Goal: Task Accomplishment & Management: Use online tool/utility

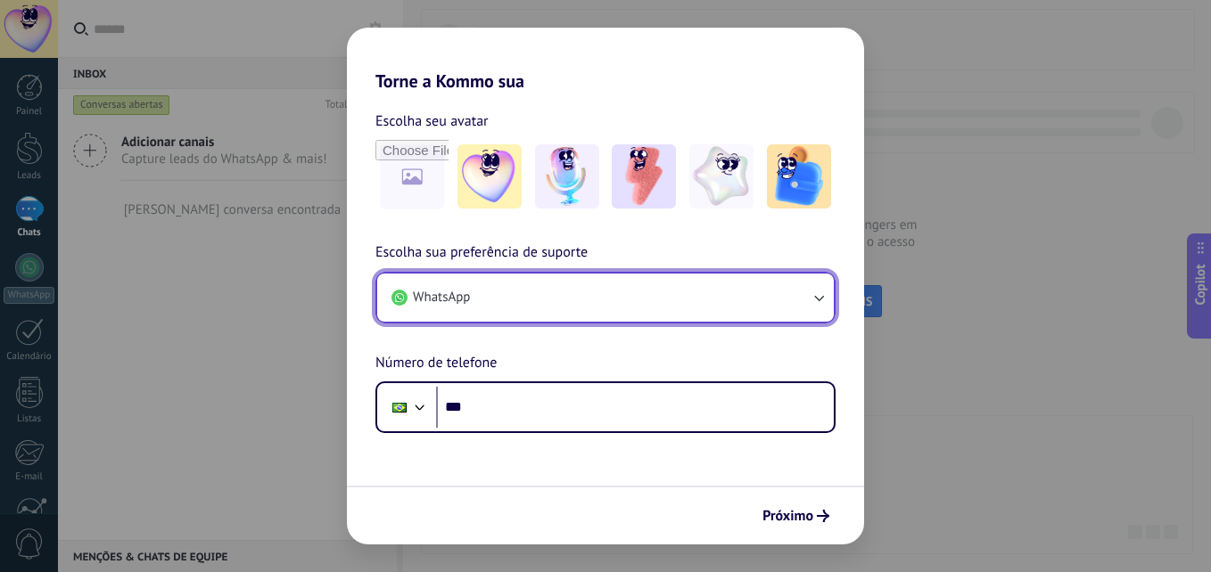
click at [646, 289] on button "WhatsApp" at bounding box center [605, 298] width 456 height 48
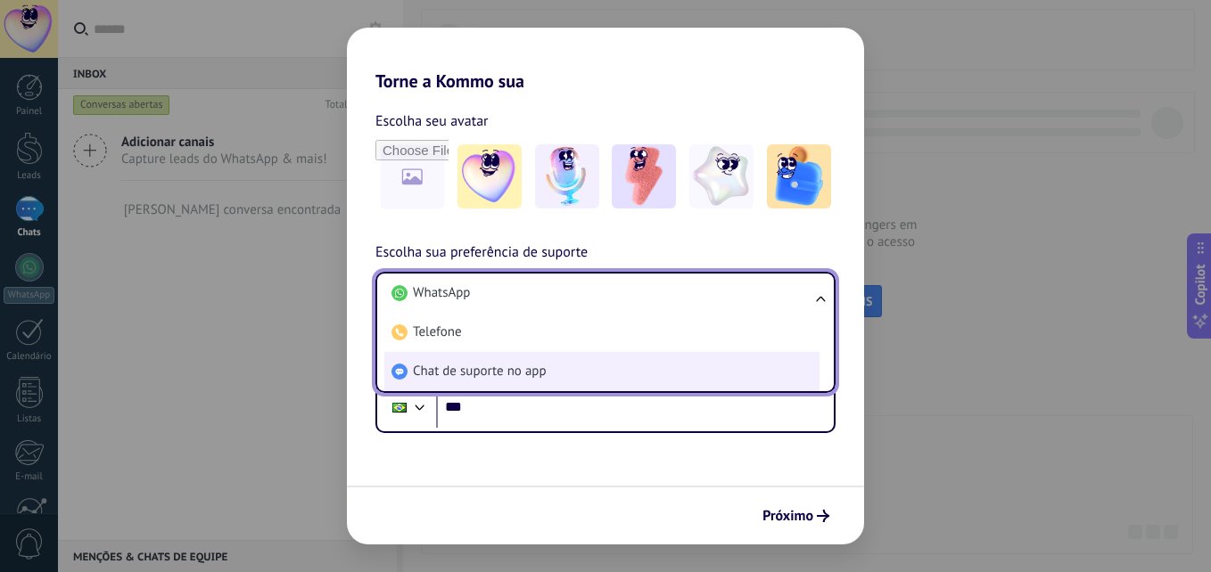
click at [538, 374] on span "Chat de suporte no app" at bounding box center [480, 372] width 134 height 18
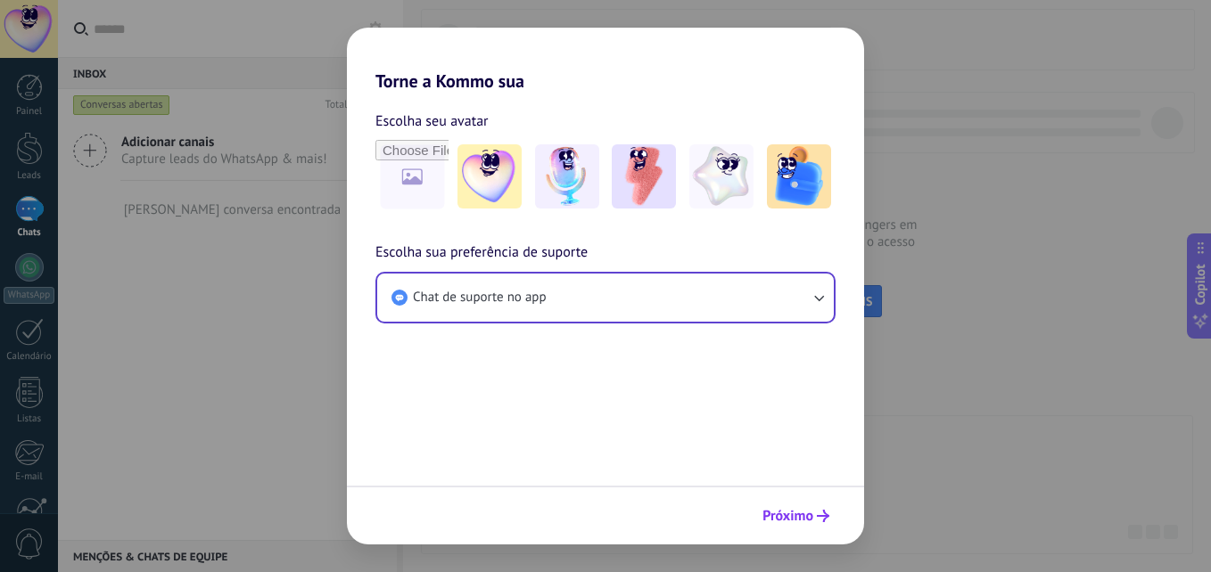
click at [791, 511] on span "Próximo" at bounding box center [787, 516] width 51 height 12
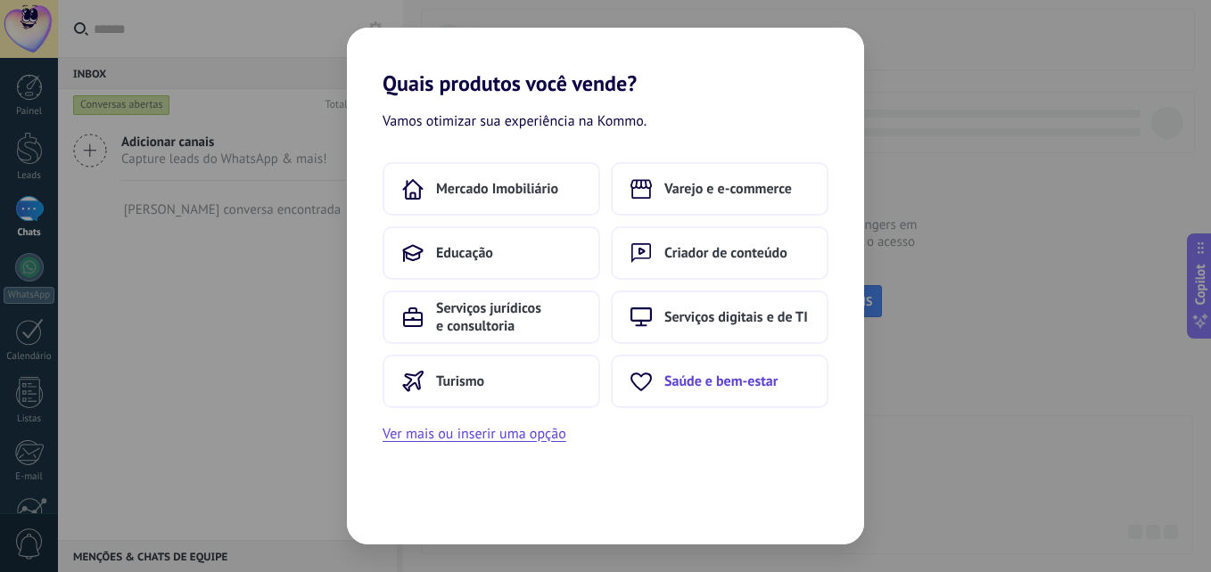
click at [700, 377] on span "Saúde e bem-estar" at bounding box center [720, 382] width 113 height 18
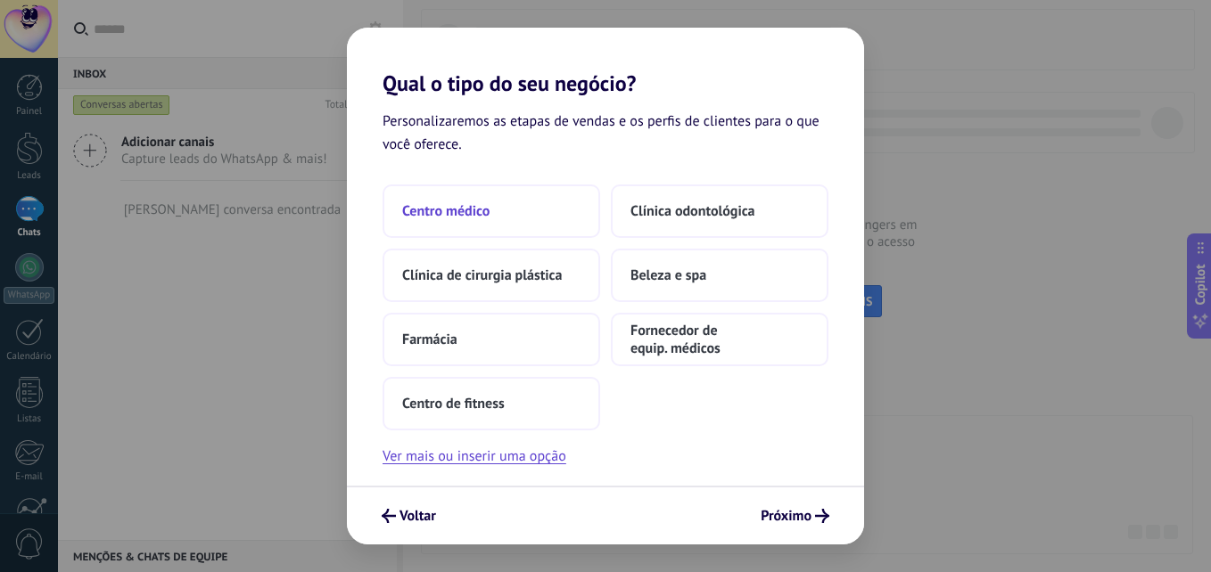
click at [464, 205] on span "Centro médico" at bounding box center [445, 211] width 87 height 18
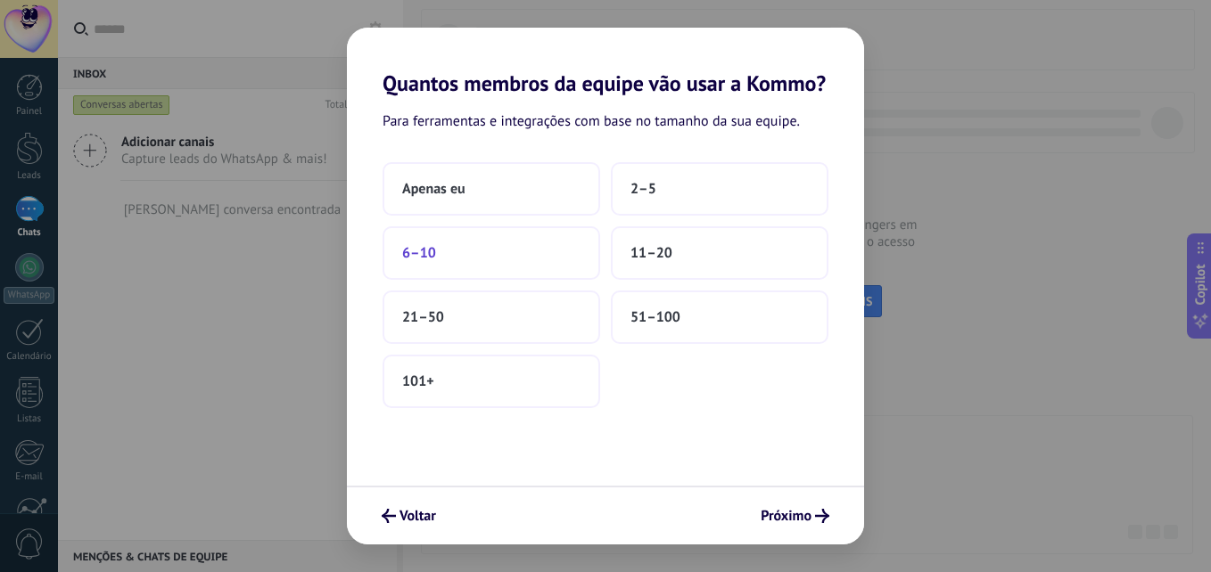
click at [502, 251] on button "6–10" at bounding box center [491, 252] width 218 height 53
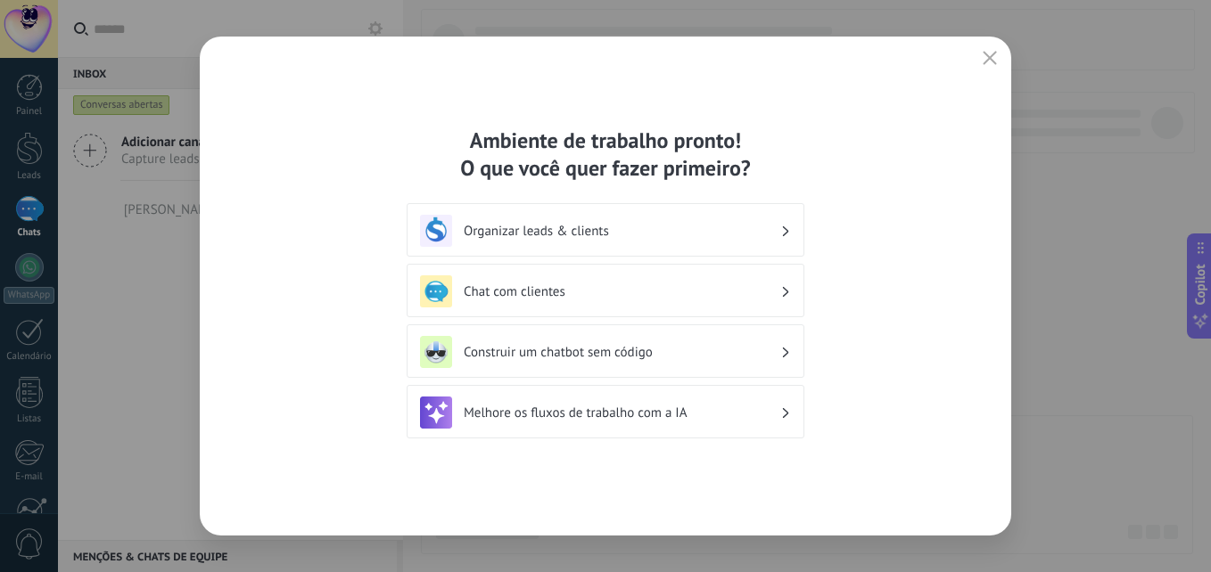
click at [672, 233] on h3 "Organizar leads & clients" at bounding box center [622, 231] width 316 height 17
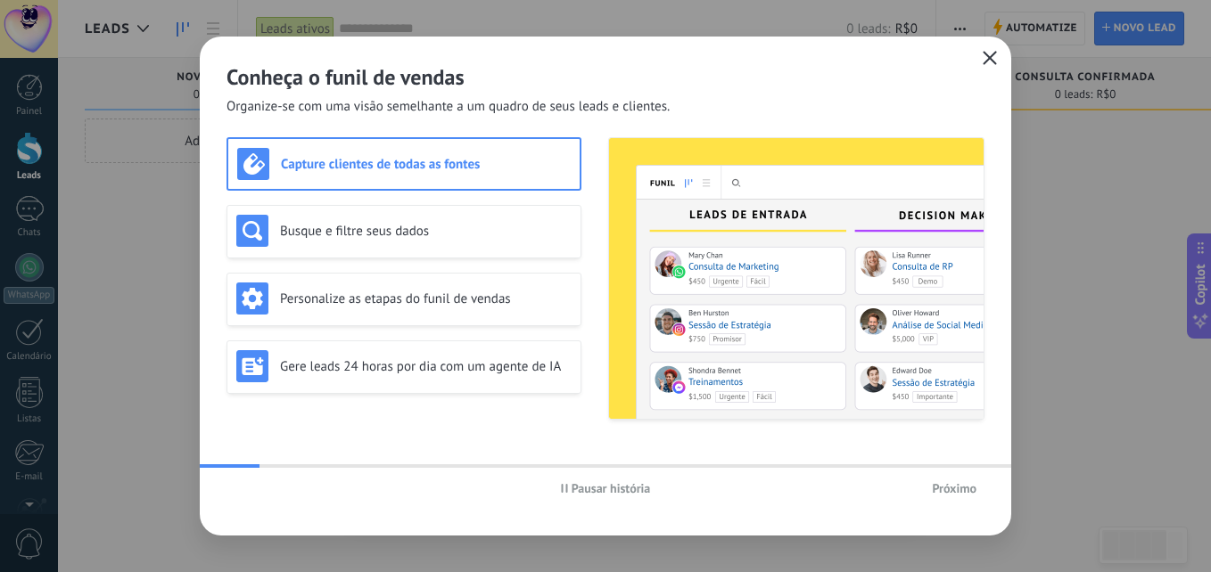
click at [994, 59] on icon "button" at bounding box center [989, 58] width 14 height 14
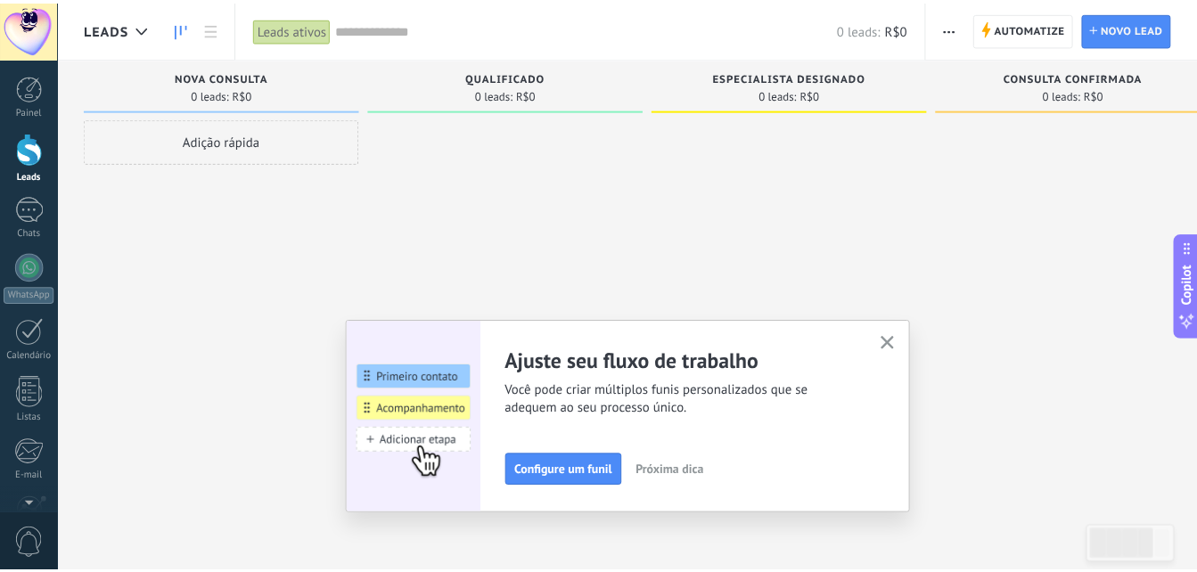
scroll to position [169, 0]
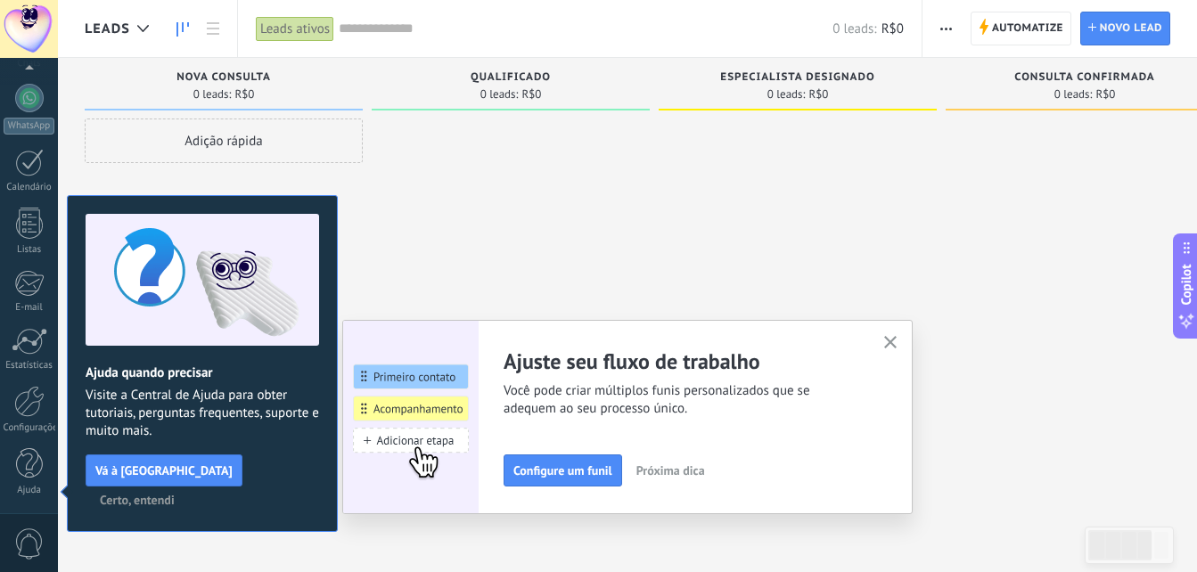
click at [887, 348] on button "button" at bounding box center [891, 344] width 22 height 24
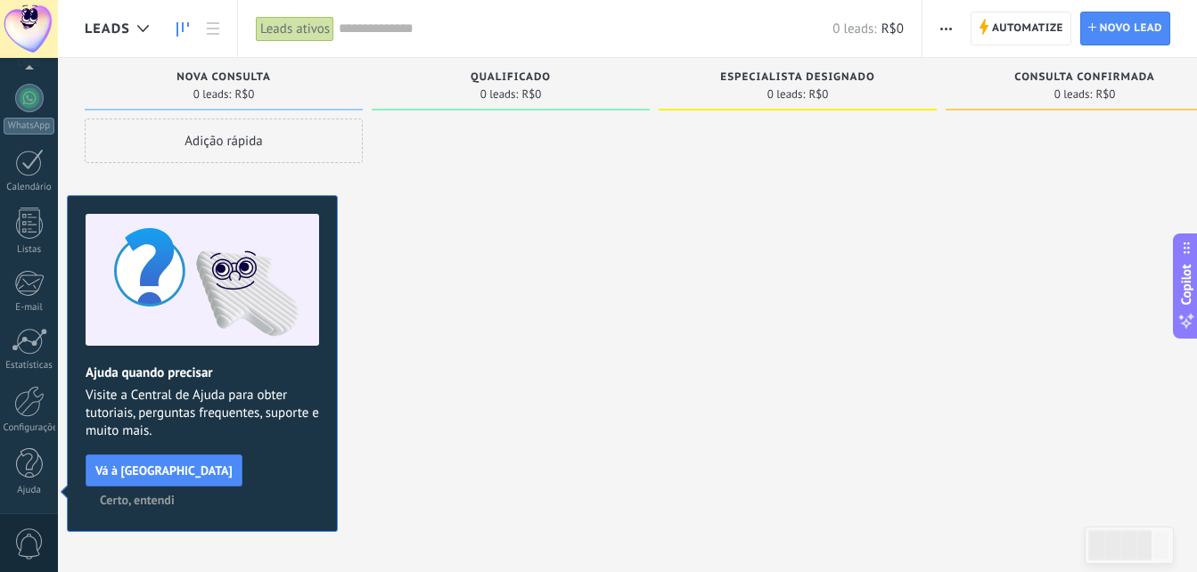
drag, startPoint x: 272, startPoint y: 472, endPoint x: 345, endPoint y: 461, distance: 74.0
click at [175, 494] on span "Certo, entendi" at bounding box center [137, 500] width 75 height 12
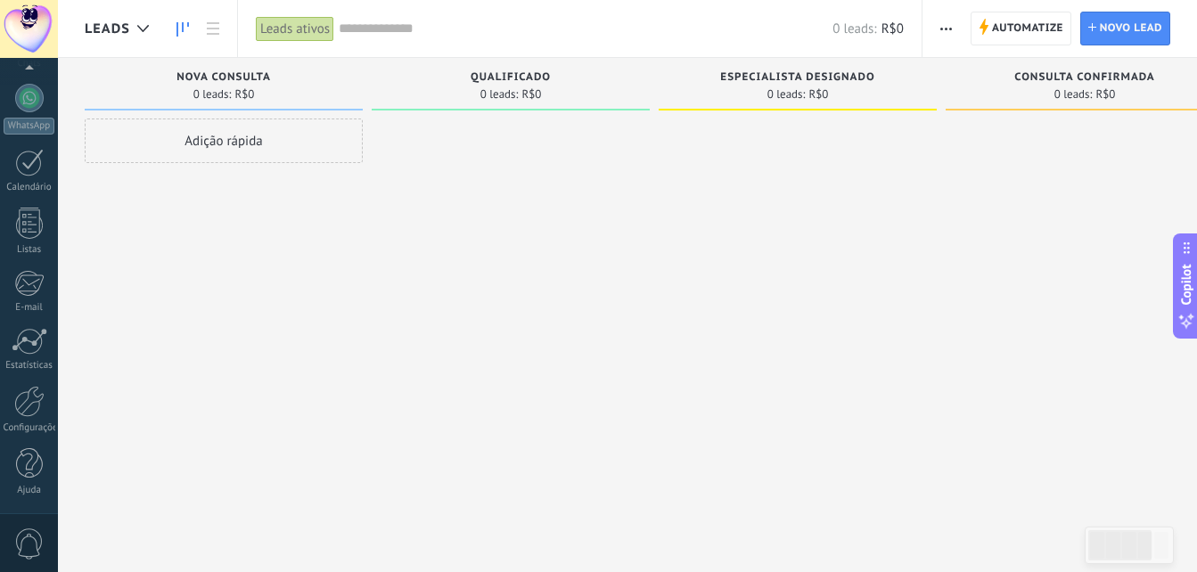
drag, startPoint x: 500, startPoint y: 426, endPoint x: 393, endPoint y: 338, distance: 138.7
click at [493, 418] on div at bounding box center [511, 289] width 278 height 340
